Goal: Task Accomplishment & Management: Manage account settings

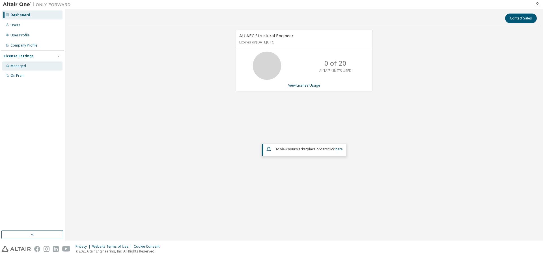
click at [21, 67] on div "Managed" at bounding box center [18, 66] width 16 height 5
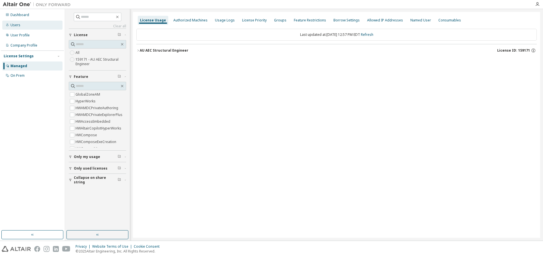
click at [26, 25] on div "Users" at bounding box center [32, 25] width 60 height 9
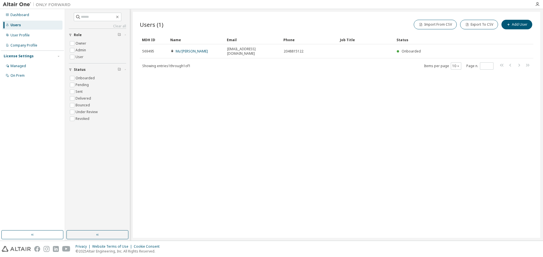
click at [174, 65] on div "Showing entries 1 through 1 of 1 Items per page 10 Page n. *" at bounding box center [336, 66] width 393 height 8
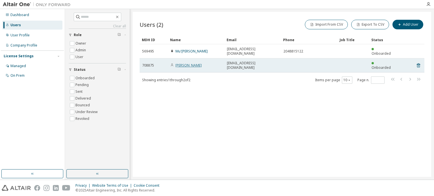
click at [183, 63] on link "[PERSON_NAME]" at bounding box center [188, 65] width 26 height 5
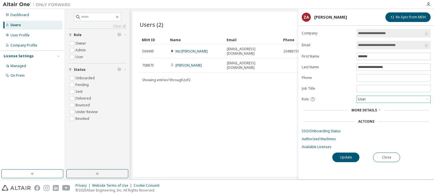
click at [364, 98] on div "User" at bounding box center [362, 99] width 10 height 6
click at [363, 105] on li "Admin" at bounding box center [393, 105] width 72 height 7
click at [348, 156] on button "Update" at bounding box center [345, 158] width 27 height 10
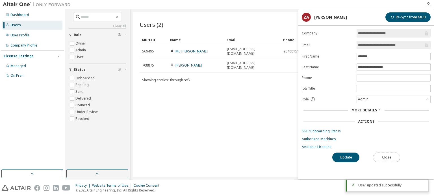
click at [388, 156] on button "Close" at bounding box center [386, 158] width 27 height 10
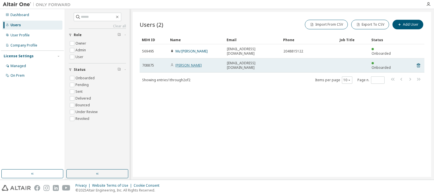
click at [180, 63] on link "[PERSON_NAME]" at bounding box center [188, 65] width 26 height 5
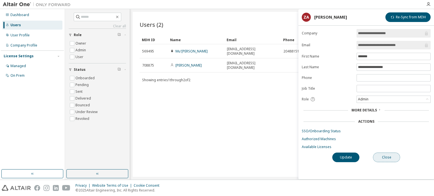
click at [386, 157] on button "Close" at bounding box center [386, 158] width 27 height 10
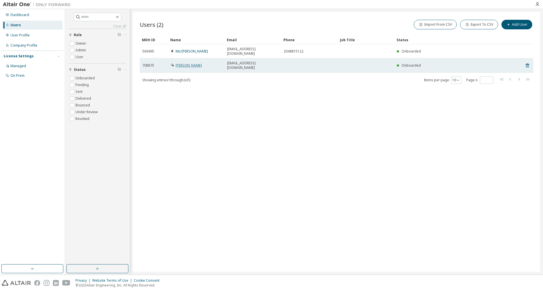
click at [186, 63] on link "Zachery Adamkowski-Sissons" at bounding box center [188, 65] width 26 height 5
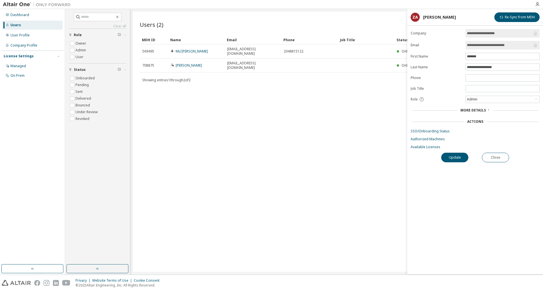
click at [480, 111] on span "More Details" at bounding box center [472, 110] width 25 height 5
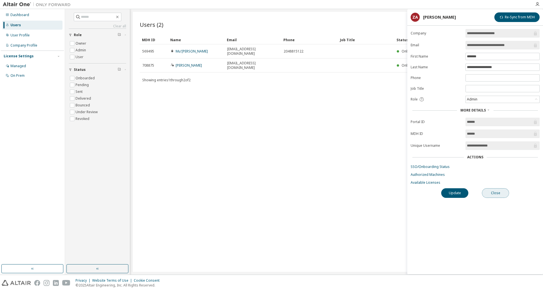
click at [494, 193] on button "Close" at bounding box center [495, 193] width 27 height 10
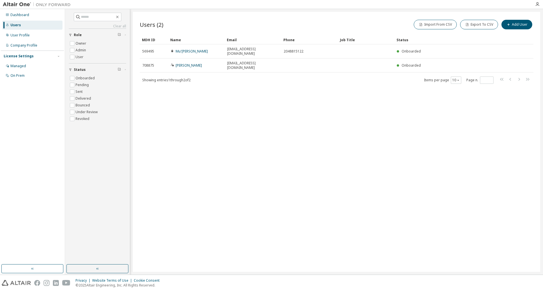
click at [278, 116] on div "Users (2) Import From CSV Export To CSV Add User Clear Load Save Save As Field …" at bounding box center [336, 142] width 407 height 260
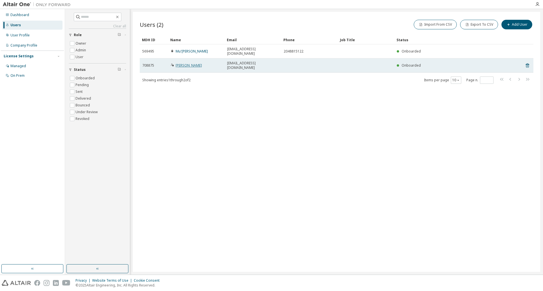
click at [194, 63] on link "[PERSON_NAME]" at bounding box center [188, 65] width 26 height 5
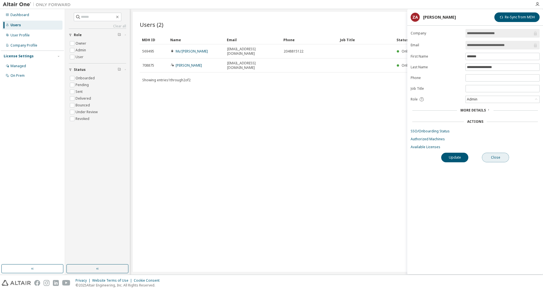
click at [494, 155] on button "Close" at bounding box center [495, 158] width 27 height 10
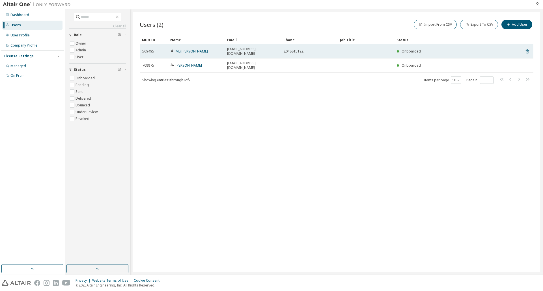
click at [173, 50] on icon at bounding box center [172, 51] width 2 height 3
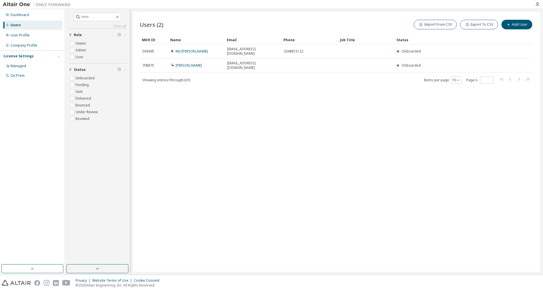
click at [307, 125] on div "Users (2) Import From CSV Export To CSV Add User Clear Load Save Save As Field …" at bounding box center [336, 142] width 407 height 260
click at [255, 234] on div "Users (2) Import From CSV Export To CSV Add User Clear Load Save Save As Field …" at bounding box center [336, 142] width 407 height 260
